Goal: Find specific page/section: Find specific page/section

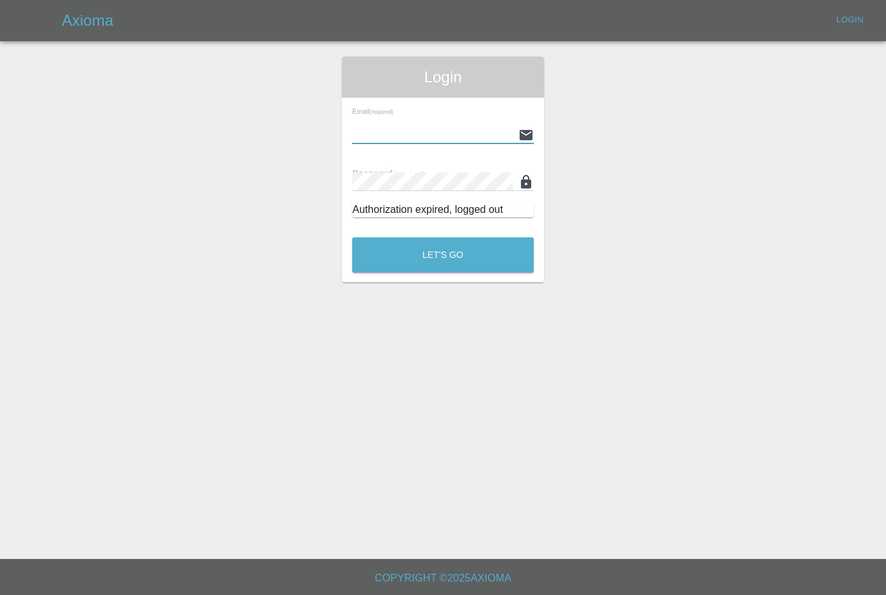
type input "[PERSON_NAME][EMAIL_ADDRESS][PERSON_NAME][DOMAIN_NAME]"
click at [443, 255] on button "Let's Go" at bounding box center [442, 254] width 181 height 35
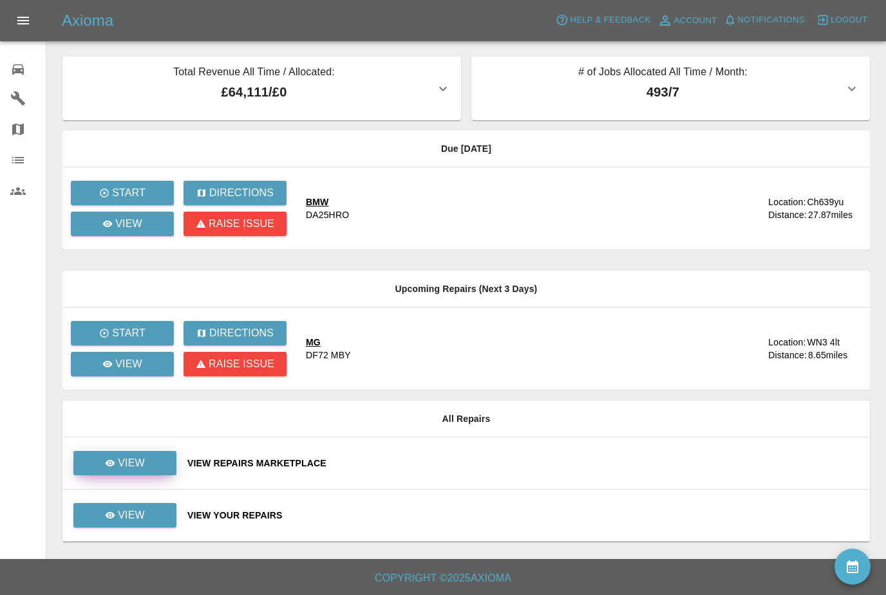
click at [107, 468] on icon at bounding box center [110, 463] width 10 height 10
click at [139, 460] on p "View" at bounding box center [131, 463] width 27 height 15
